Goal: Navigation & Orientation: Understand site structure

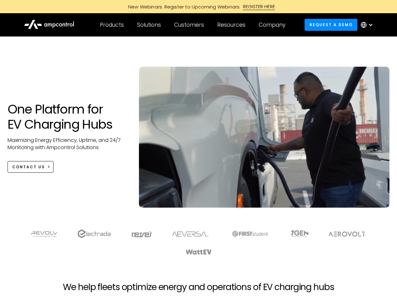
click at [193, 25] on div "Customers" at bounding box center [189, 24] width 30 height 7
click at [112, 25] on div "Products" at bounding box center [112, 24] width 24 height 7
click at [149, 25] on div "Solutions" at bounding box center [149, 24] width 24 height 7
click at [190, 25] on div "Customers" at bounding box center [189, 24] width 30 height 7
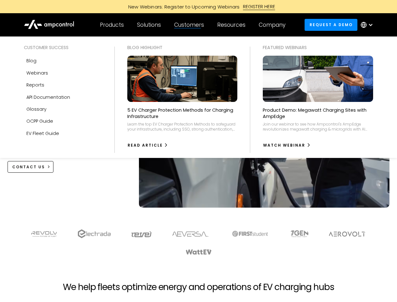
click at [233, 25] on div "Resources" at bounding box center [231, 24] width 28 height 7
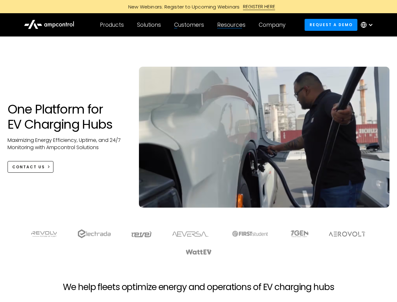
click at [274, 25] on div "Company" at bounding box center [272, 24] width 27 height 7
click at [368, 25] on div at bounding box center [370, 24] width 5 height 5
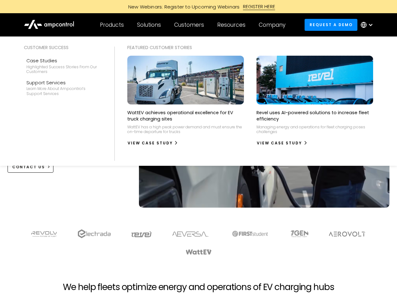
click at [193, 25] on div "Customers" at bounding box center [189, 24] width 30 height 7
click at [112, 25] on div "Products" at bounding box center [112, 24] width 24 height 7
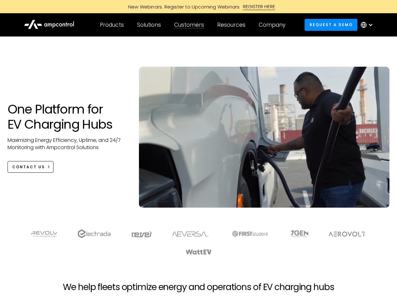
click at [149, 25] on div "Solutions" at bounding box center [149, 24] width 24 height 7
click at [190, 25] on div "Customers" at bounding box center [189, 24] width 30 height 7
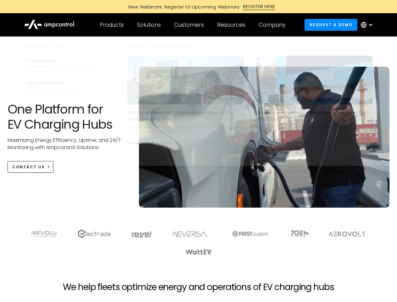
click at [233, 25] on div "Resources" at bounding box center [231, 24] width 28 height 7
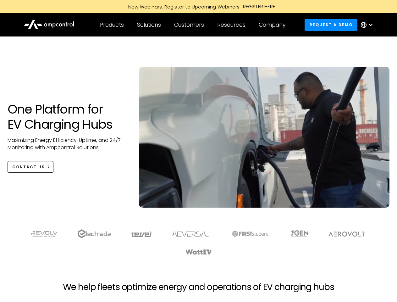
click at [274, 25] on div "Company" at bounding box center [272, 24] width 27 height 7
click at [368, 25] on div at bounding box center [370, 24] width 5 height 5
